Goal: Information Seeking & Learning: Learn about a topic

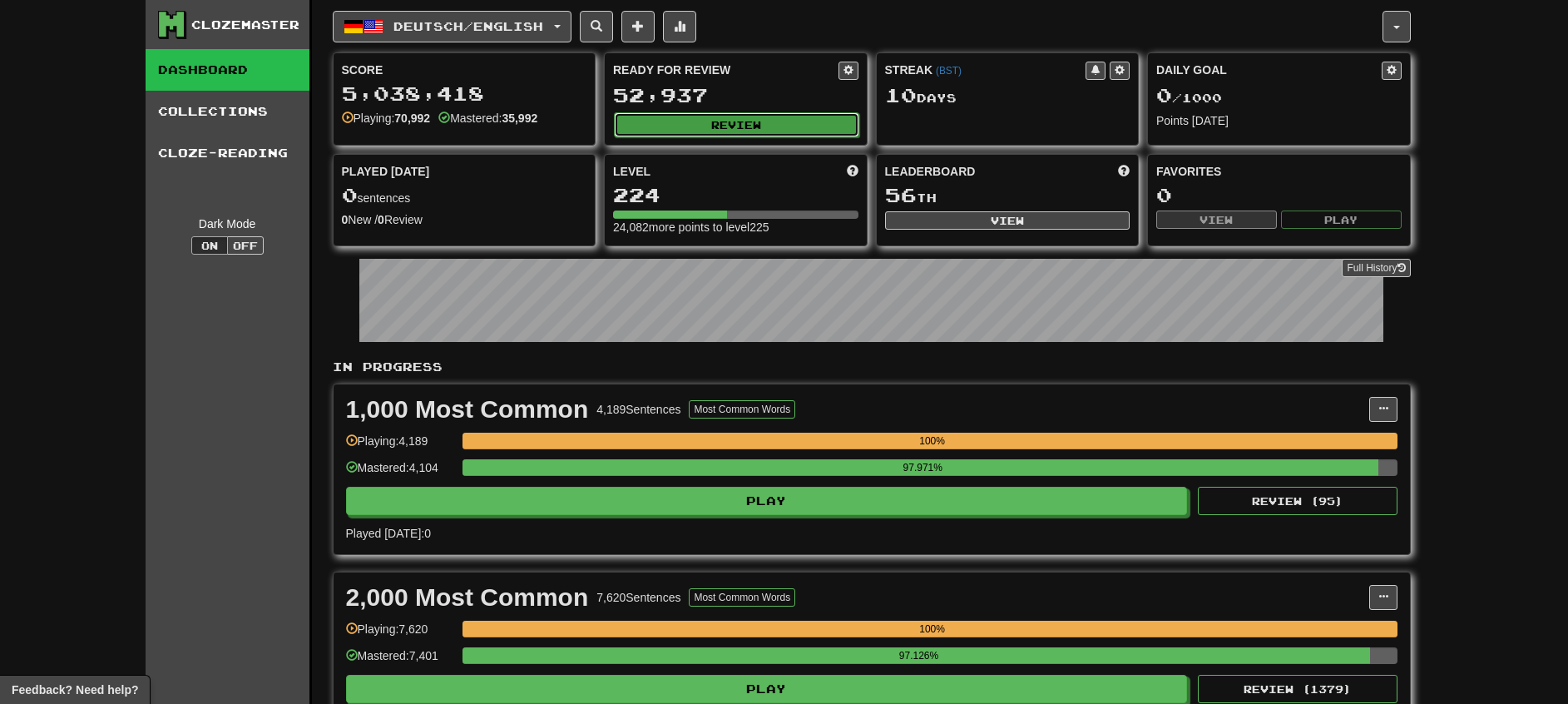
click at [789, 120] on button "Review" at bounding box center [736, 125] width 246 height 25
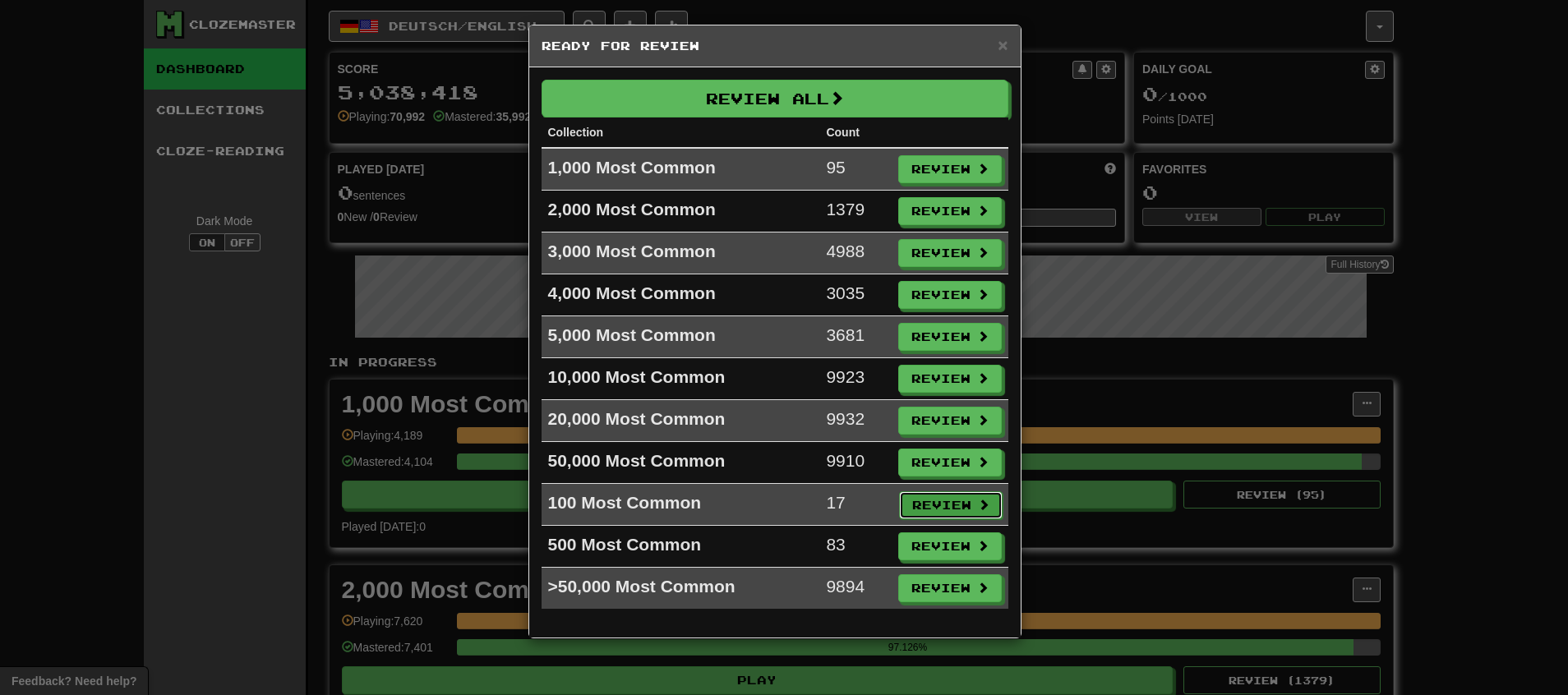
click at [935, 509] on button "Review" at bounding box center [951, 505] width 104 height 28
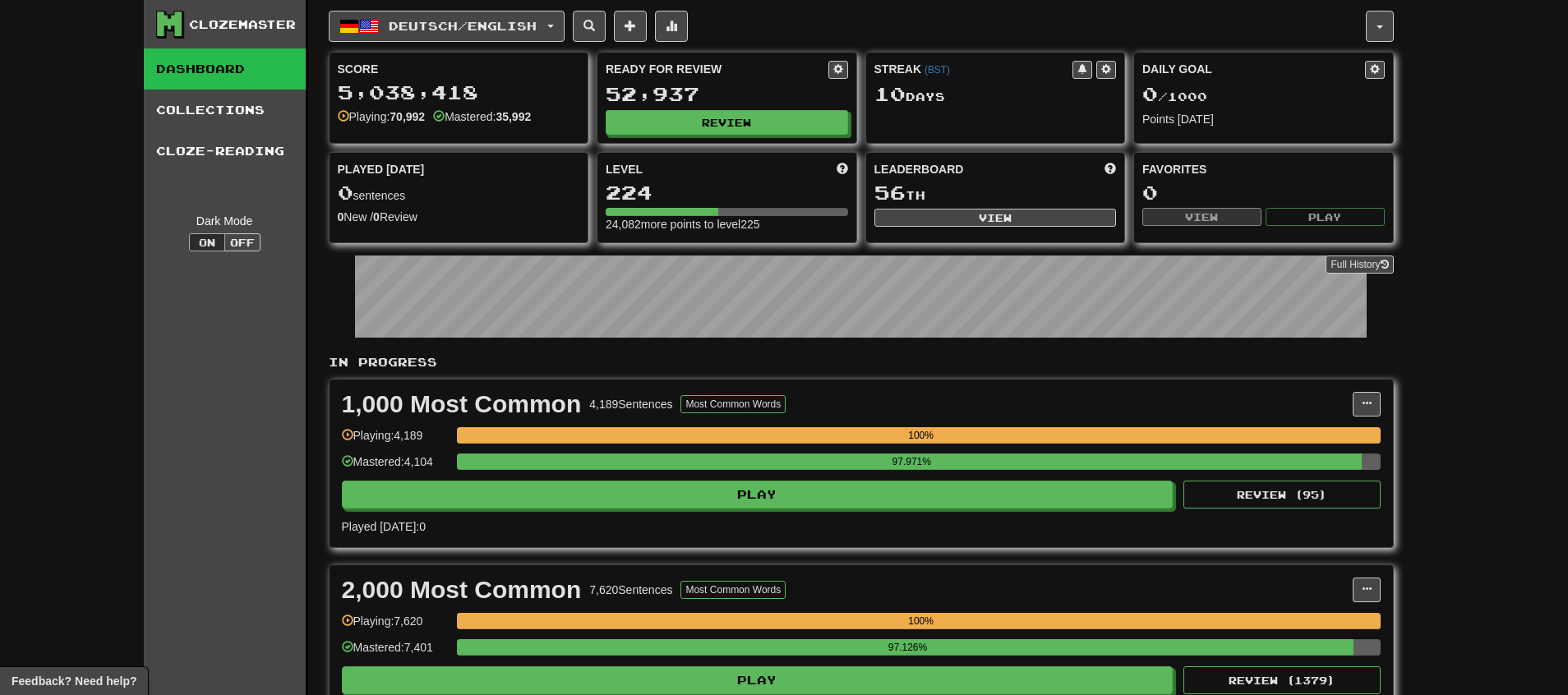
select select "********"
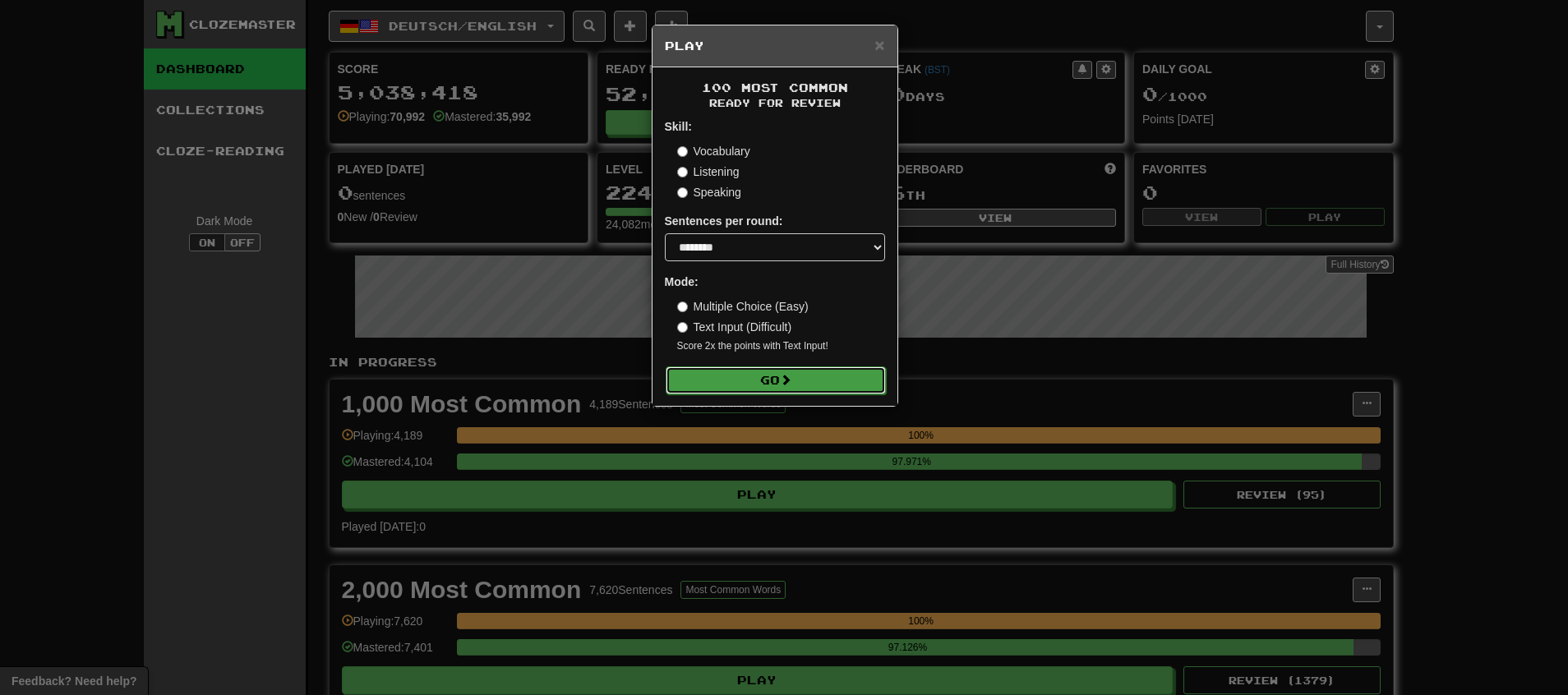
click at [809, 381] on button "Go" at bounding box center [776, 380] width 220 height 28
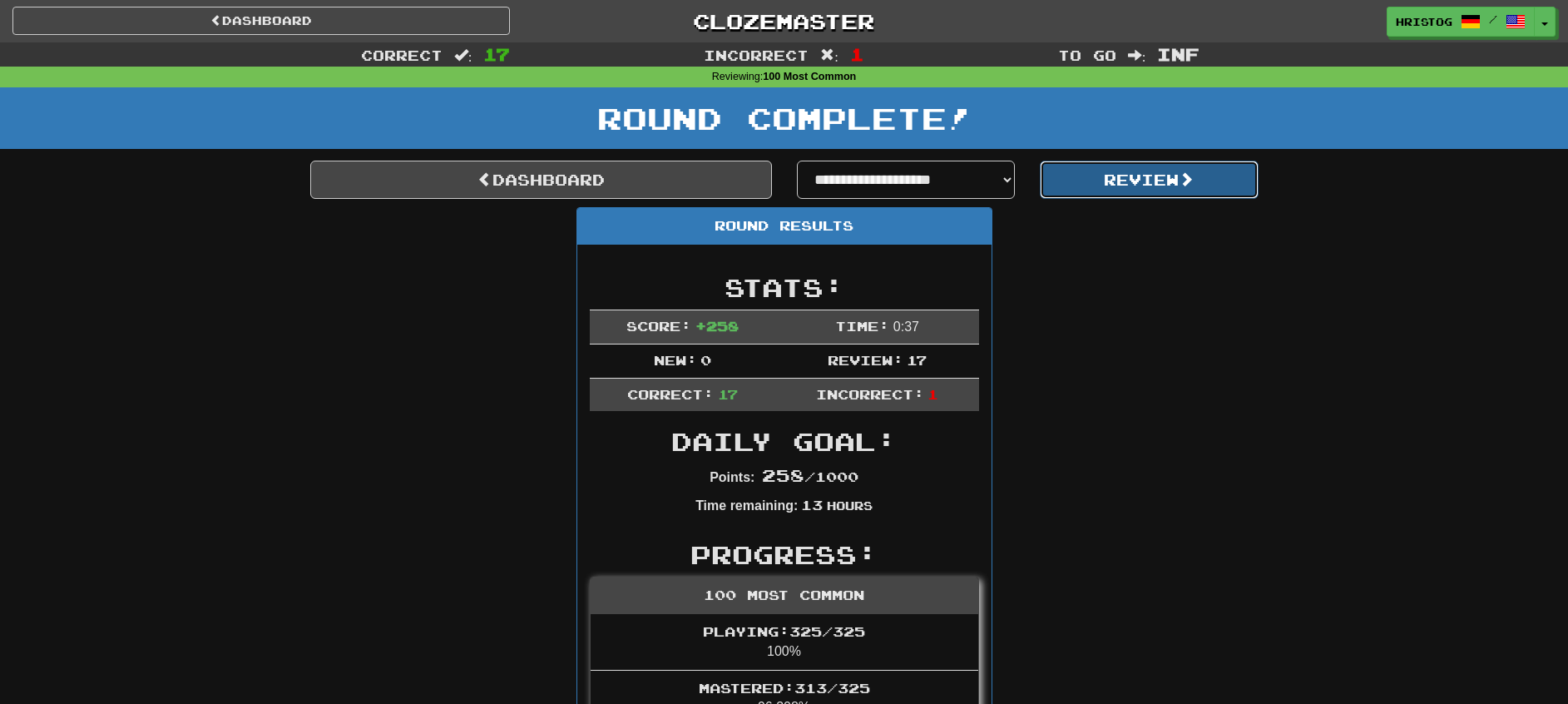
click at [1127, 171] on button "Review" at bounding box center [1149, 180] width 219 height 38
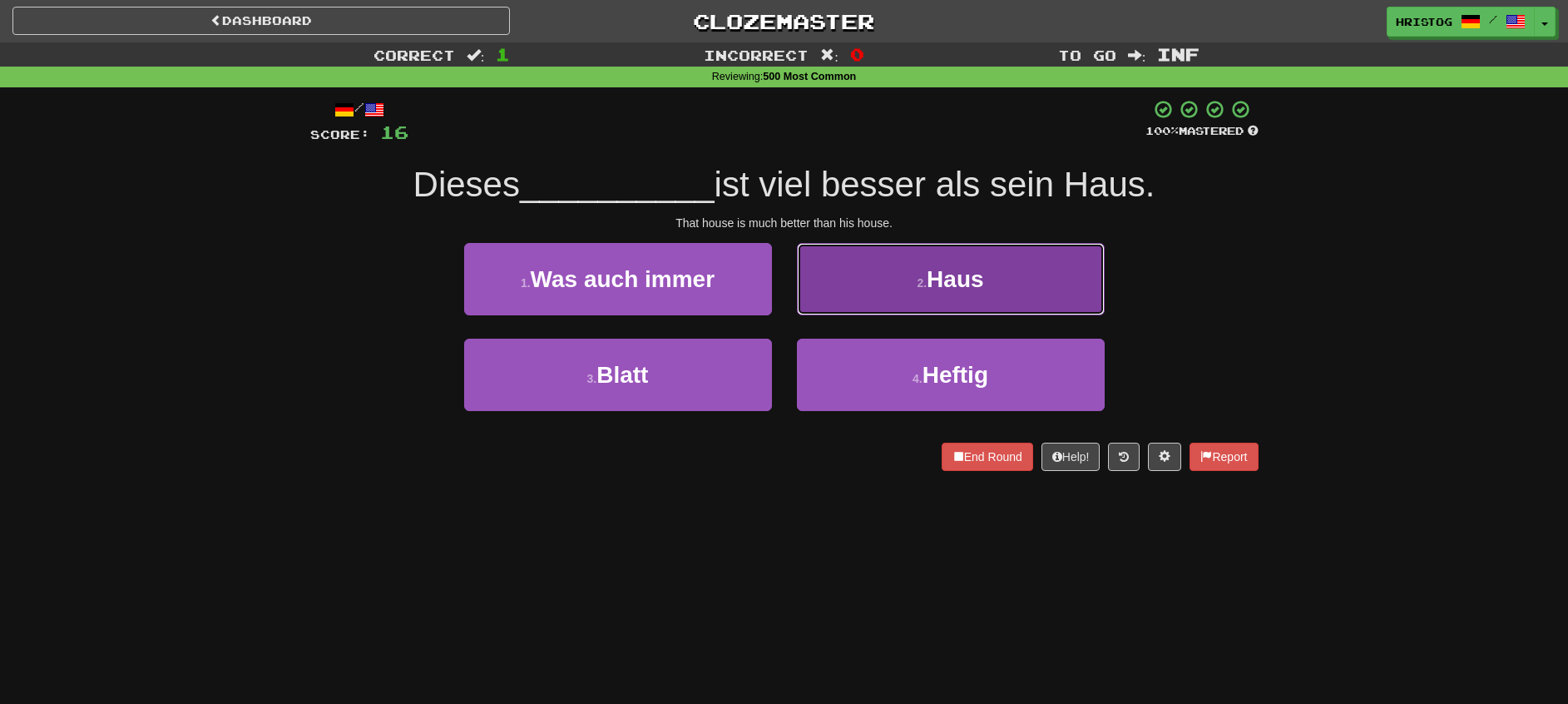
click at [908, 279] on button "2 . Haus" at bounding box center [950, 279] width 307 height 73
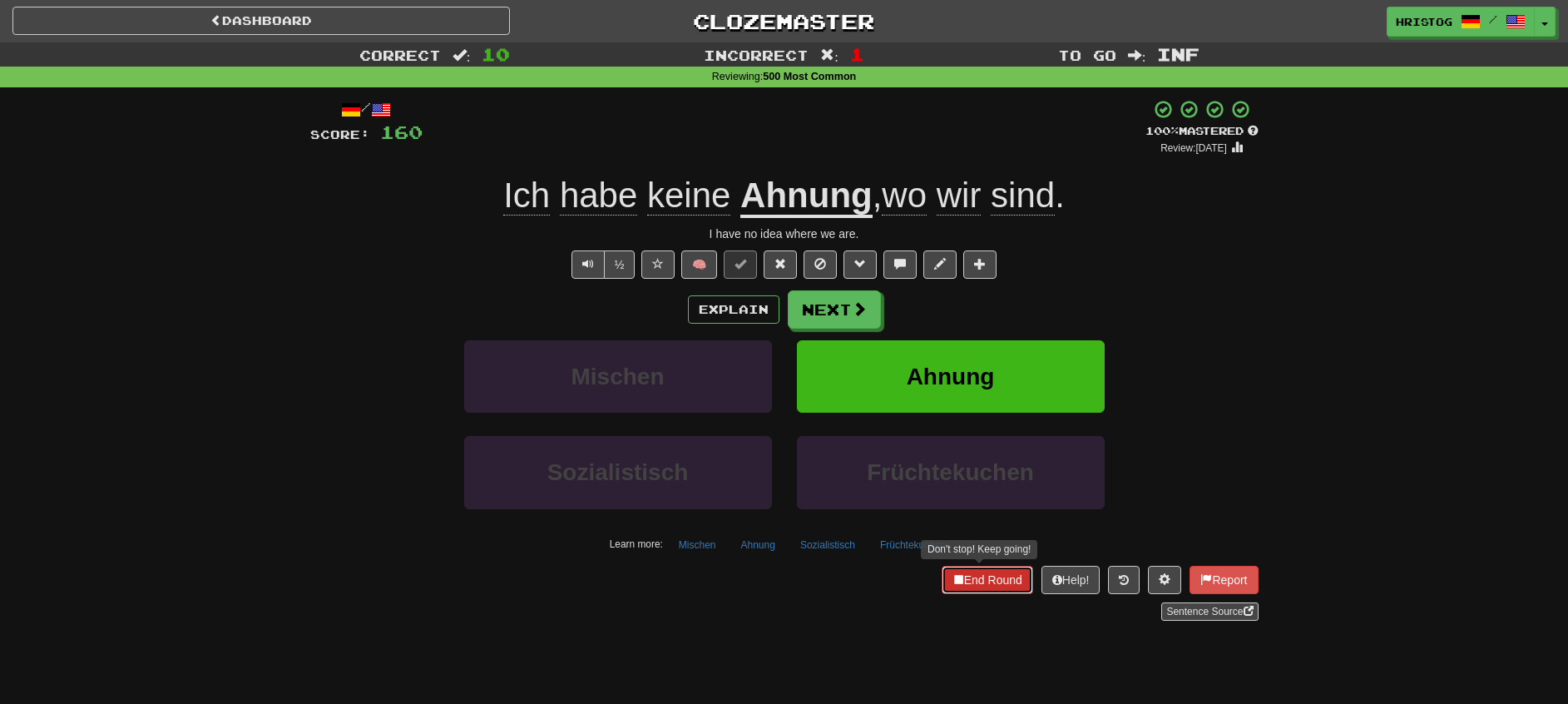
click at [982, 588] on button "End Round" at bounding box center [987, 580] width 92 height 28
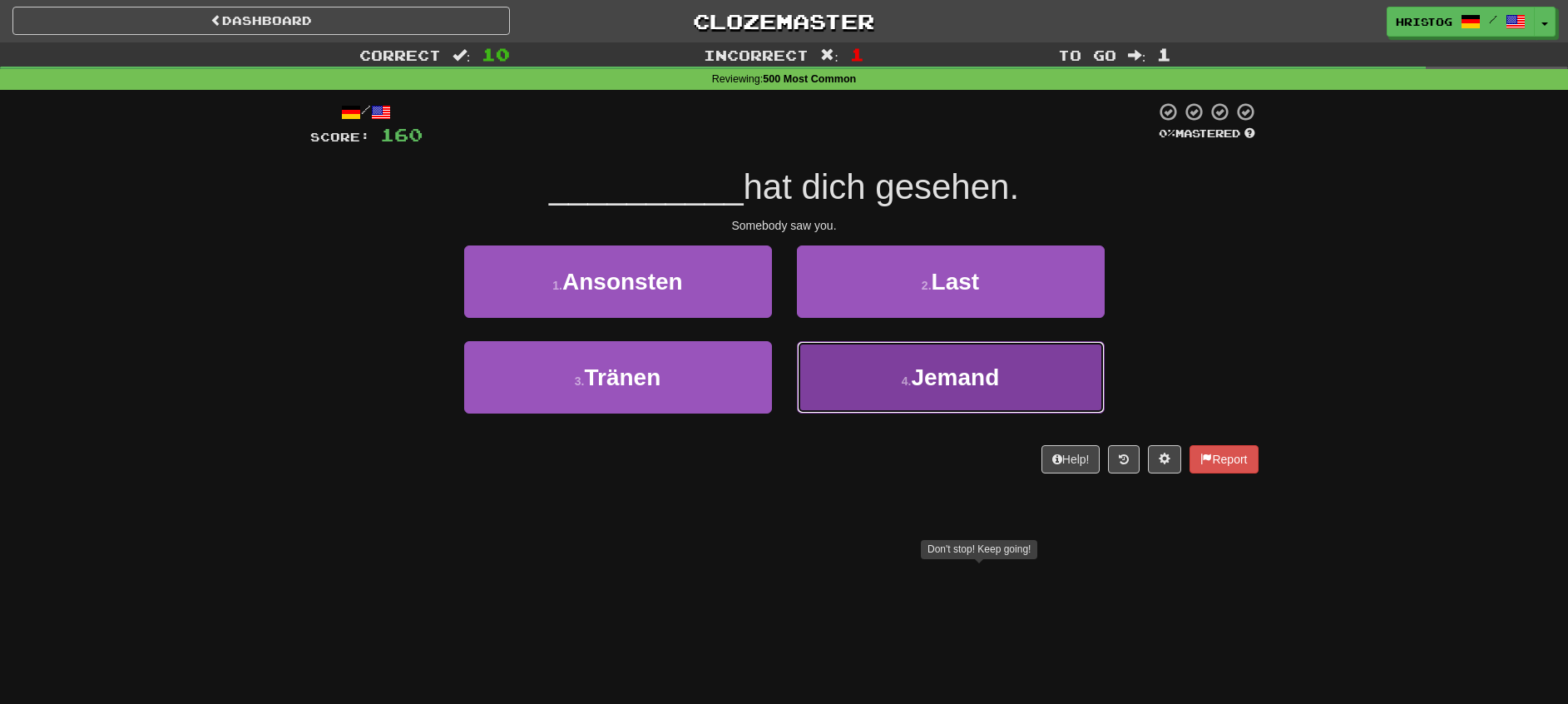
click at [865, 375] on button "4 . Jemand" at bounding box center [950, 377] width 307 height 73
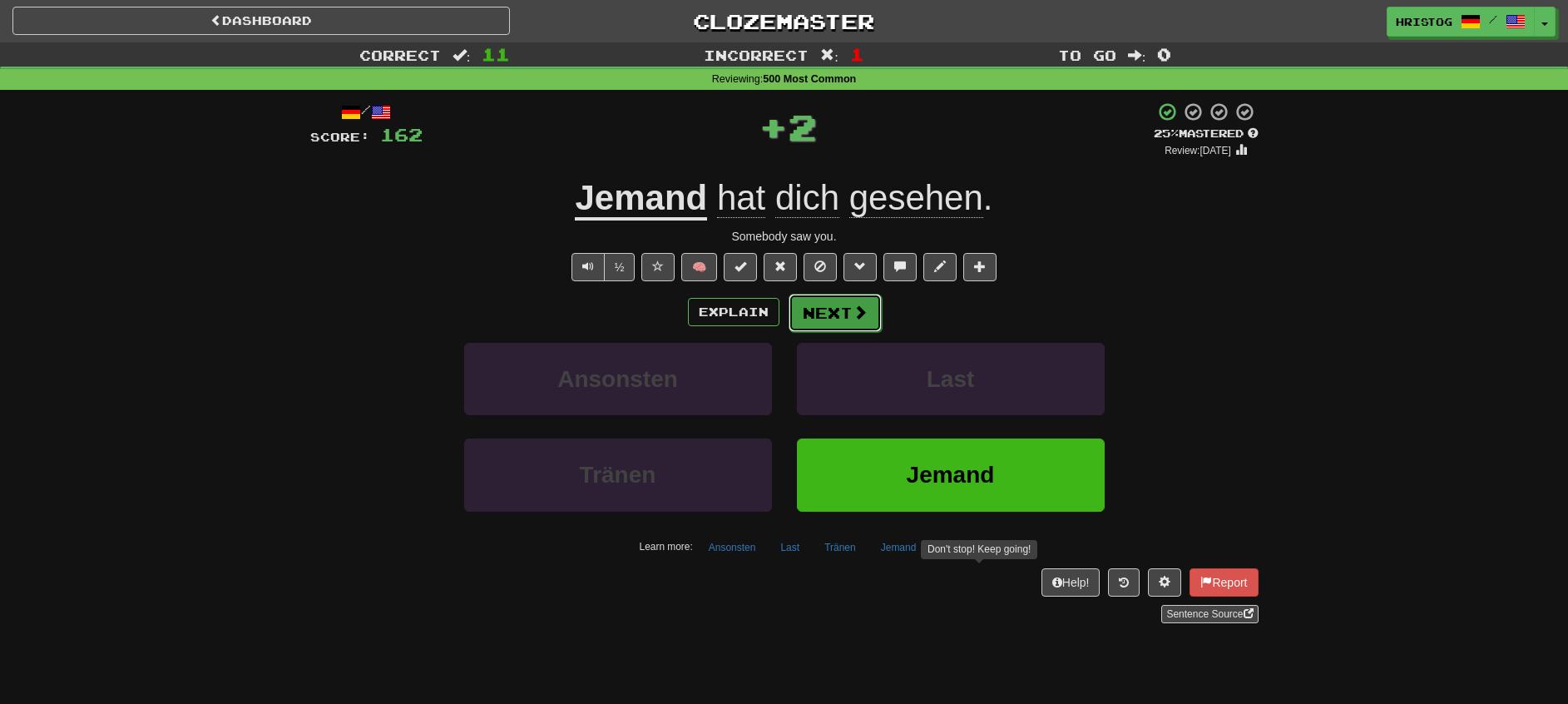
click at [833, 315] on button "Next" at bounding box center [835, 313] width 93 height 38
